Goal: Transaction & Acquisition: Obtain resource

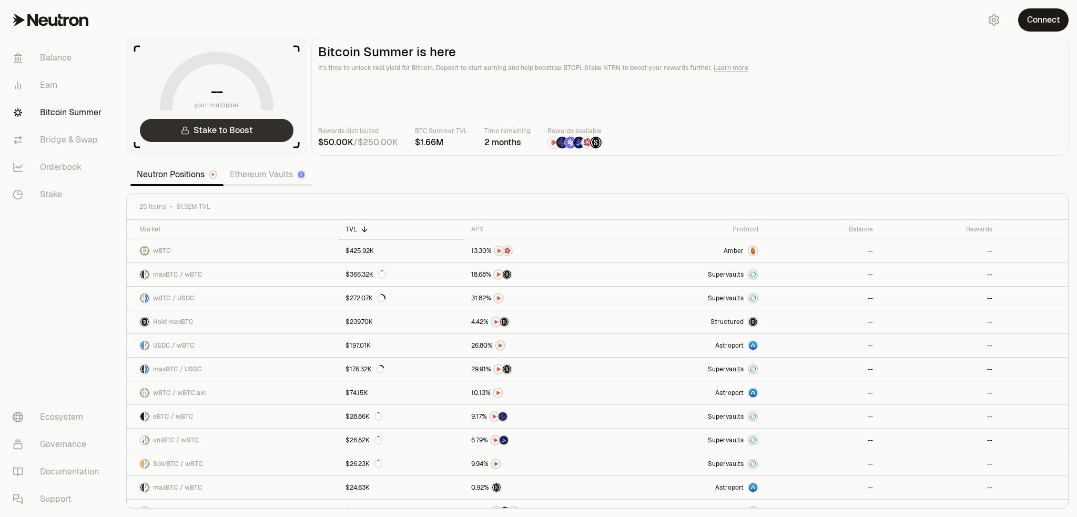
click at [221, 130] on link "Stake to Boost" at bounding box center [216, 130] width 153 height 23
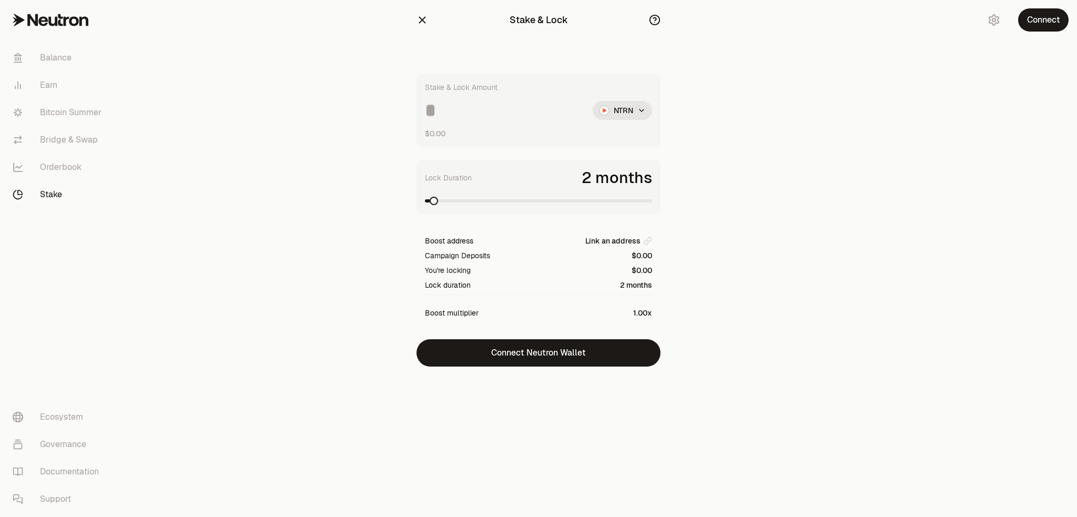
click at [59, 193] on link "Stake" at bounding box center [58, 194] width 109 height 27
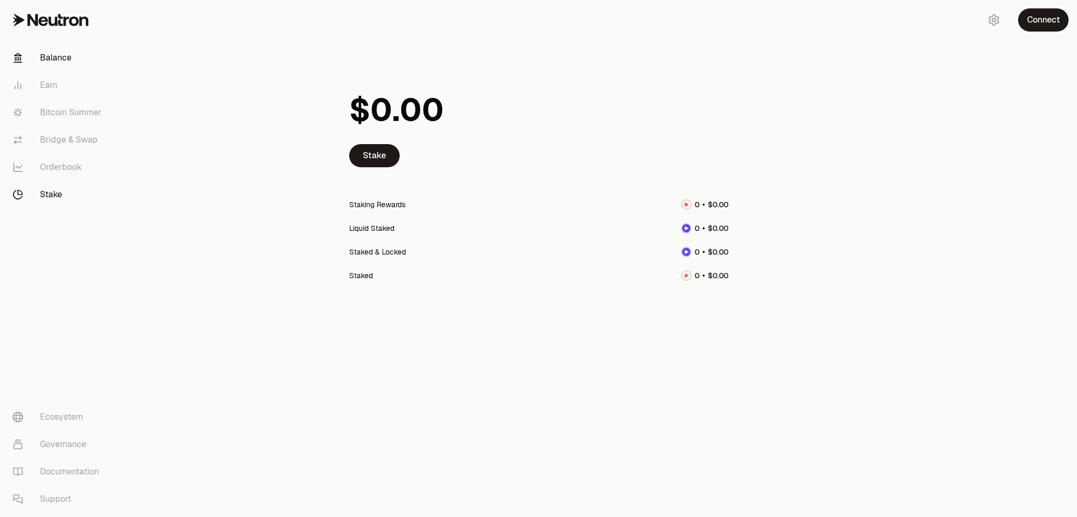
click at [62, 59] on link "Balance" at bounding box center [58, 57] width 109 height 27
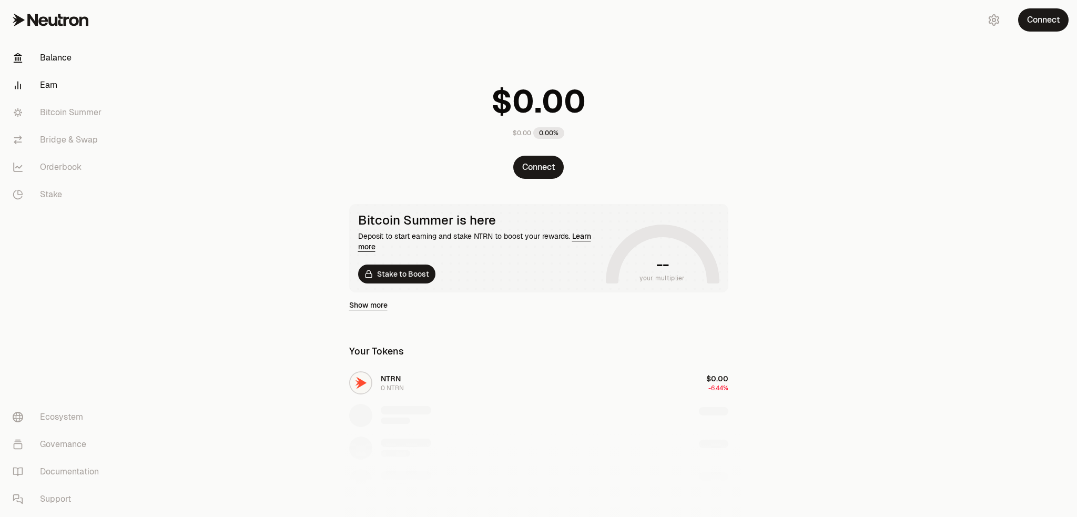
click at [55, 81] on link "Earn" at bounding box center [58, 84] width 109 height 27
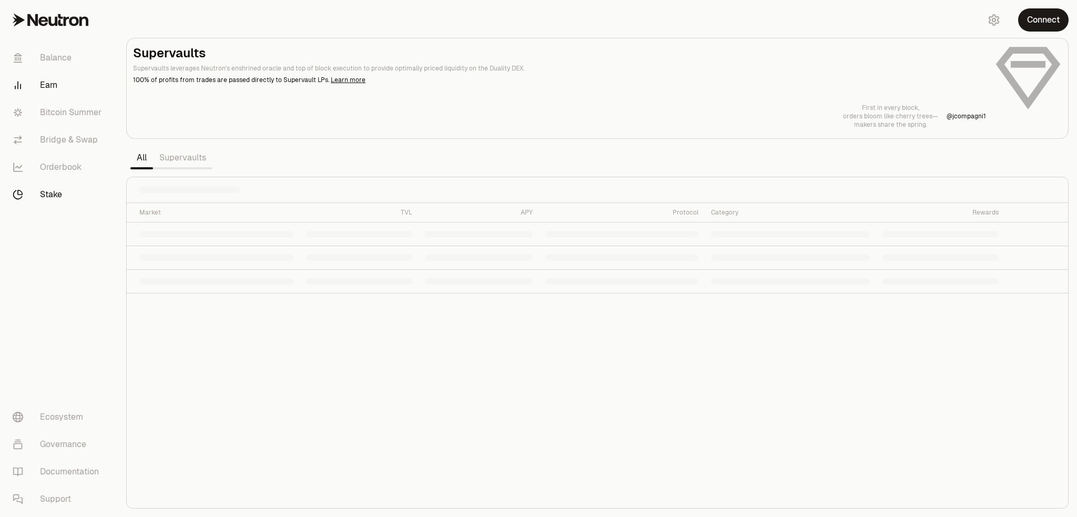
click at [56, 195] on link "Stake" at bounding box center [58, 194] width 109 height 27
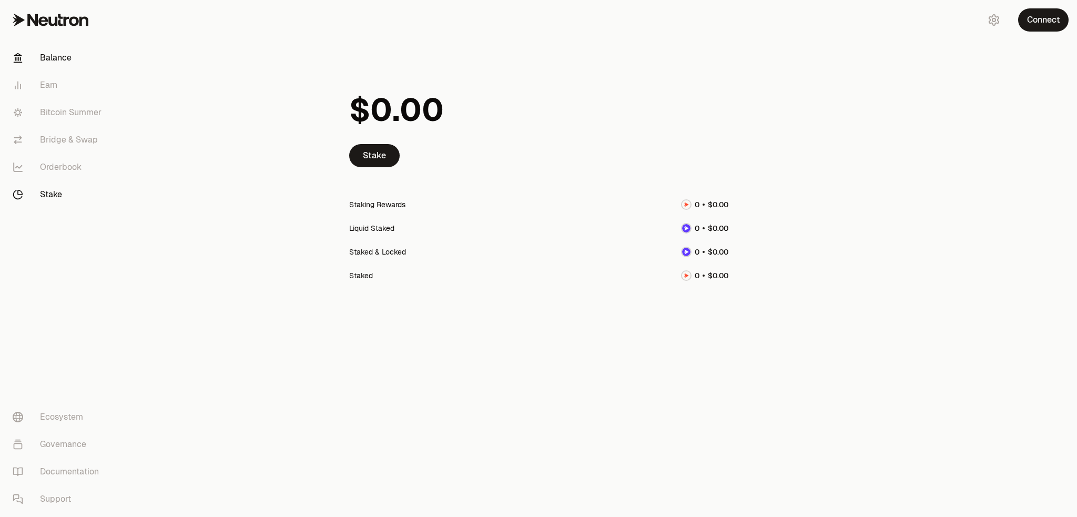
click at [66, 57] on link "Balance" at bounding box center [58, 57] width 109 height 27
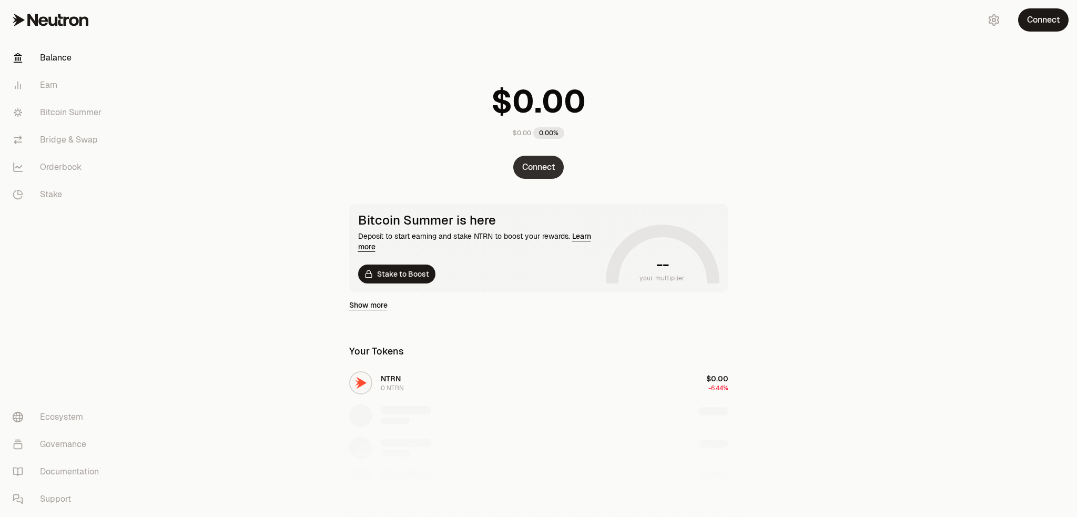
click at [542, 159] on button "Connect" at bounding box center [538, 167] width 50 height 23
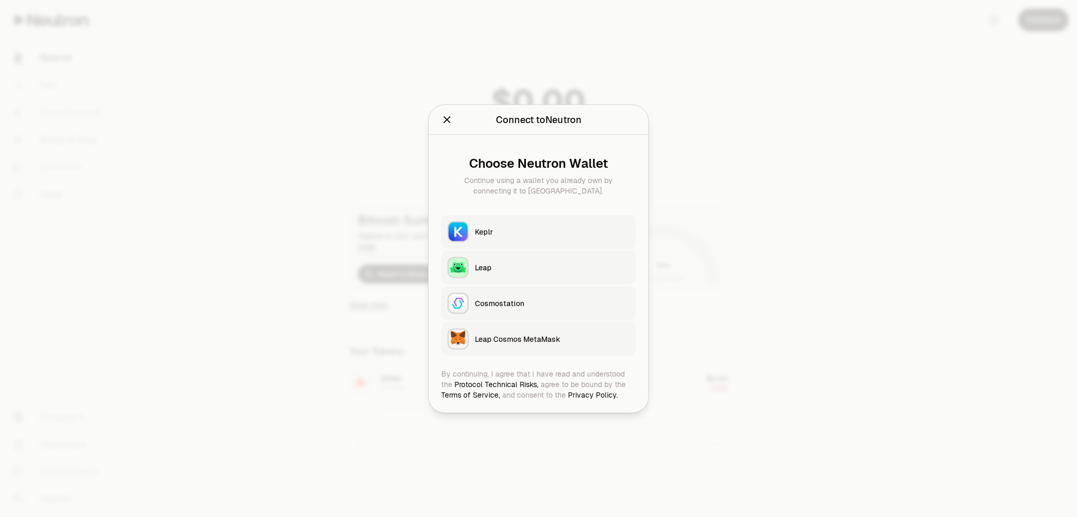
click at [326, 292] on div at bounding box center [538, 258] width 1077 height 517
